Goal: Find specific page/section: Find specific page/section

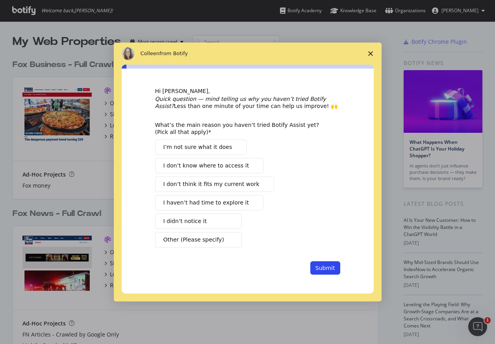
click at [370, 52] on icon "Close survey" at bounding box center [370, 53] width 5 height 5
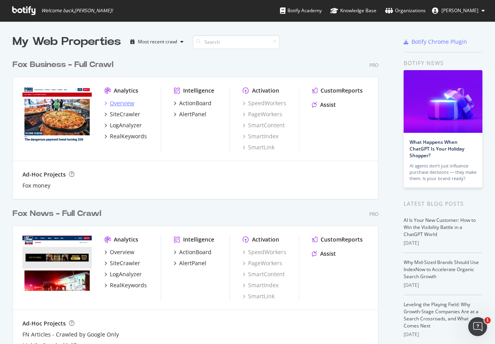
click at [122, 105] on div "Overview" at bounding box center [122, 103] width 24 height 8
